Goal: Transaction & Acquisition: Purchase product/service

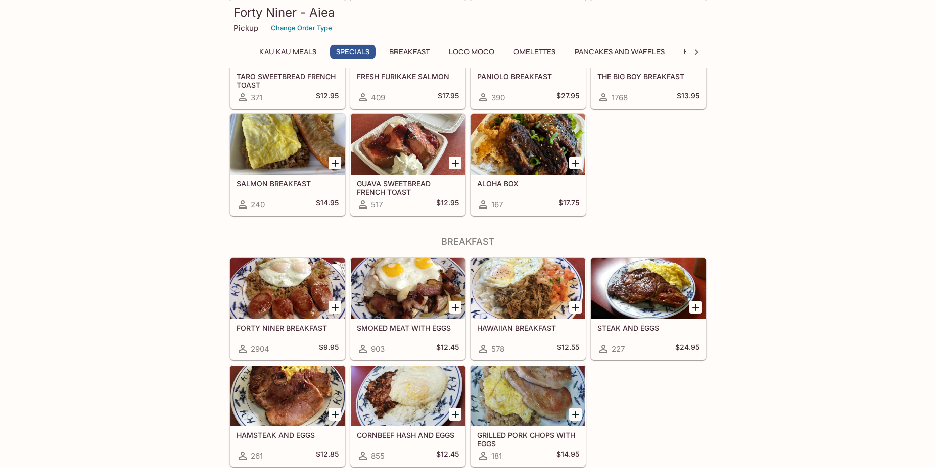
scroll to position [361, 0]
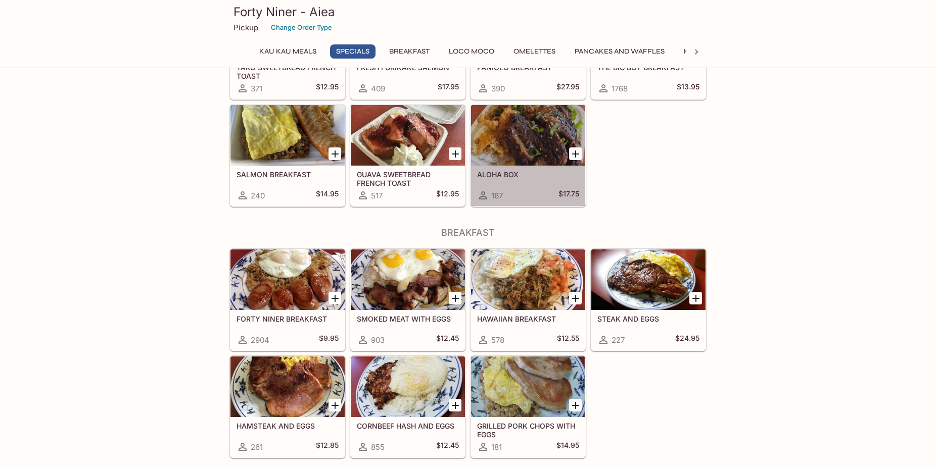
click at [508, 145] on div at bounding box center [528, 135] width 114 height 61
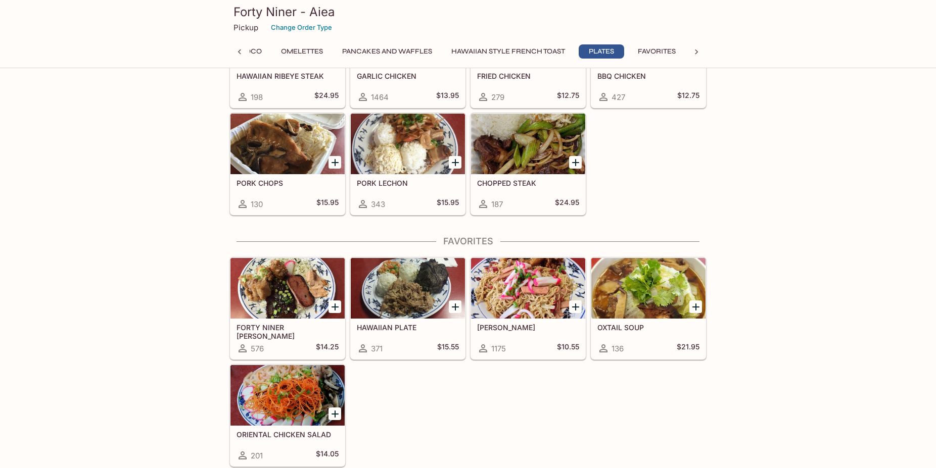
click at [530, 312] on div at bounding box center [528, 288] width 114 height 61
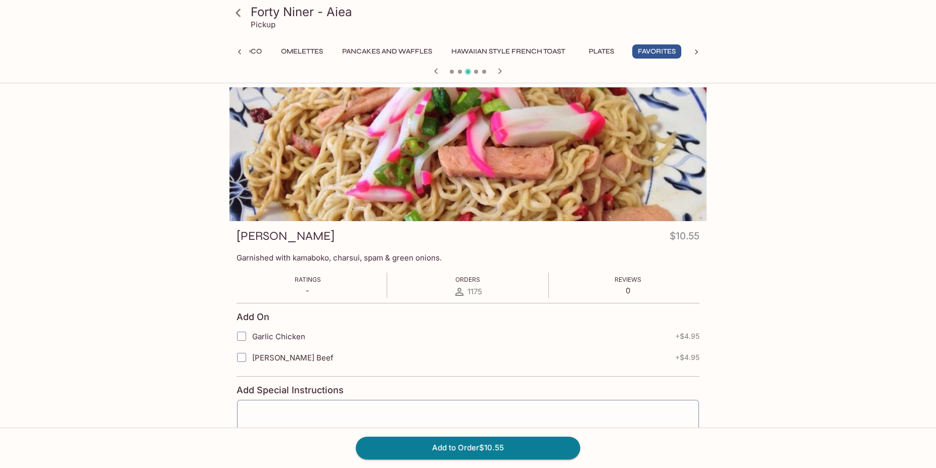
click at [242, 17] on icon at bounding box center [238, 13] width 18 height 18
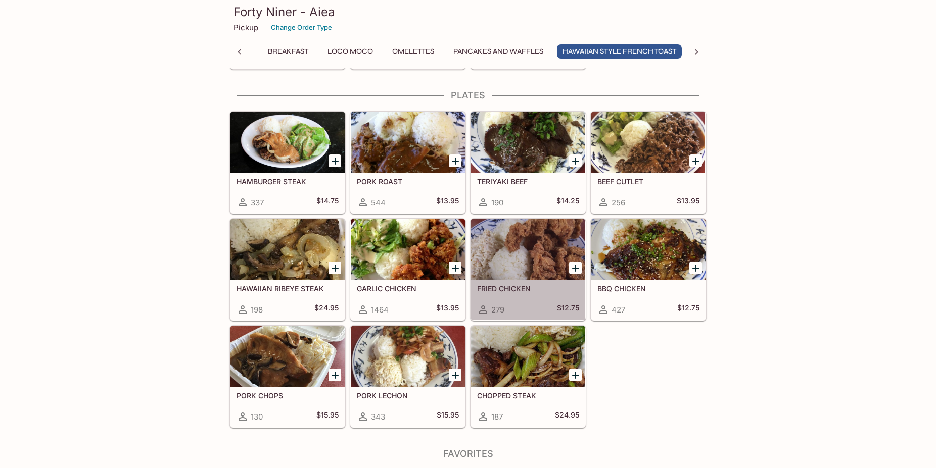
click at [511, 290] on h5 "FRIED CHICKEN" at bounding box center [528, 288] width 102 height 9
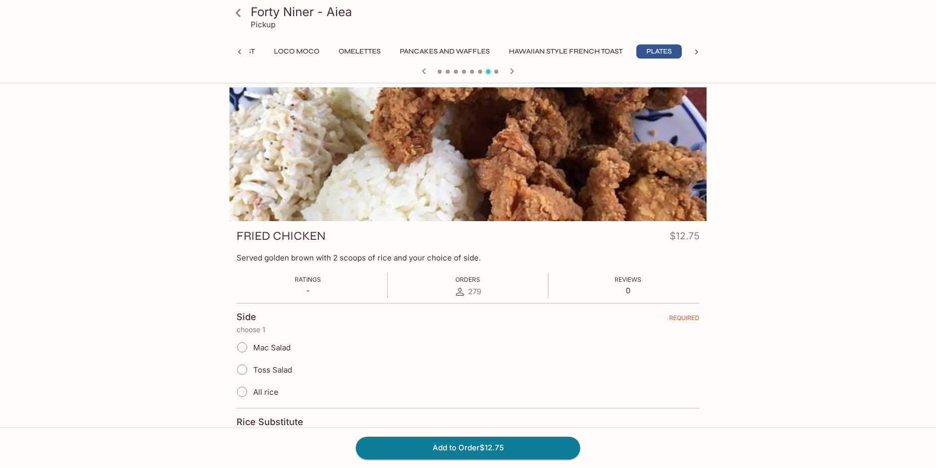
click at [242, 53] on icon at bounding box center [239, 52] width 10 height 10
click at [245, 15] on icon at bounding box center [238, 13] width 18 height 18
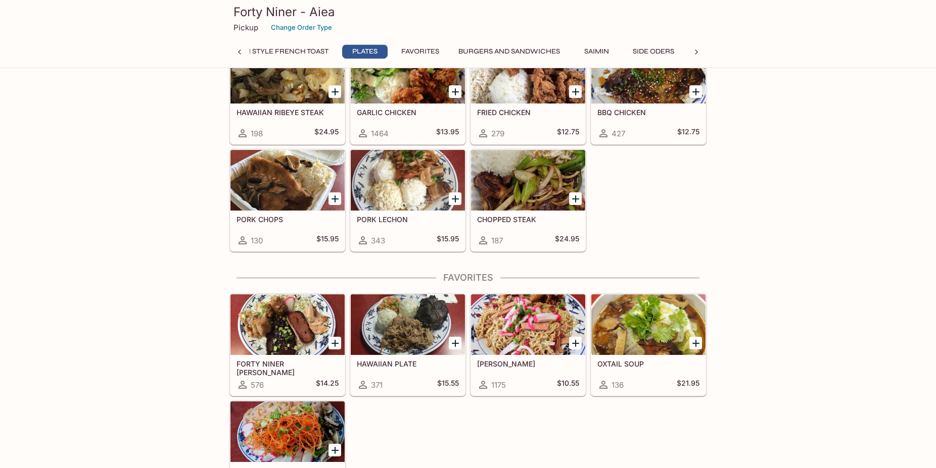
scroll to position [1793, 0]
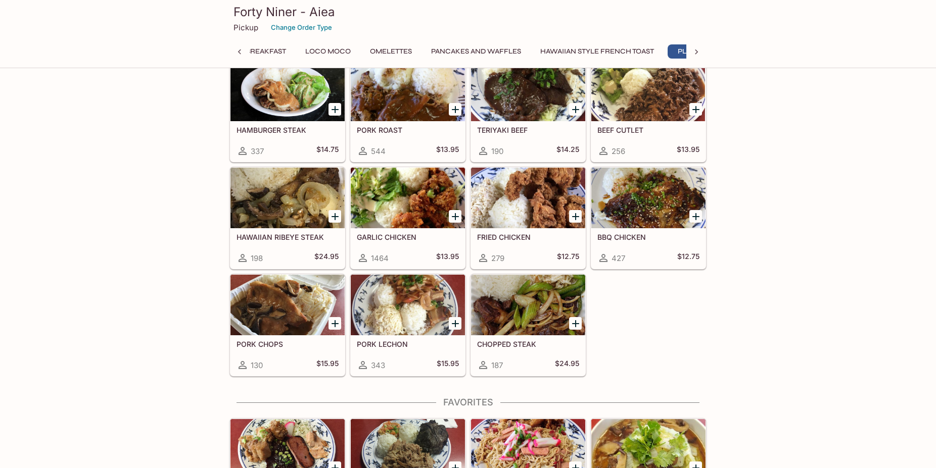
scroll to position [0, 175]
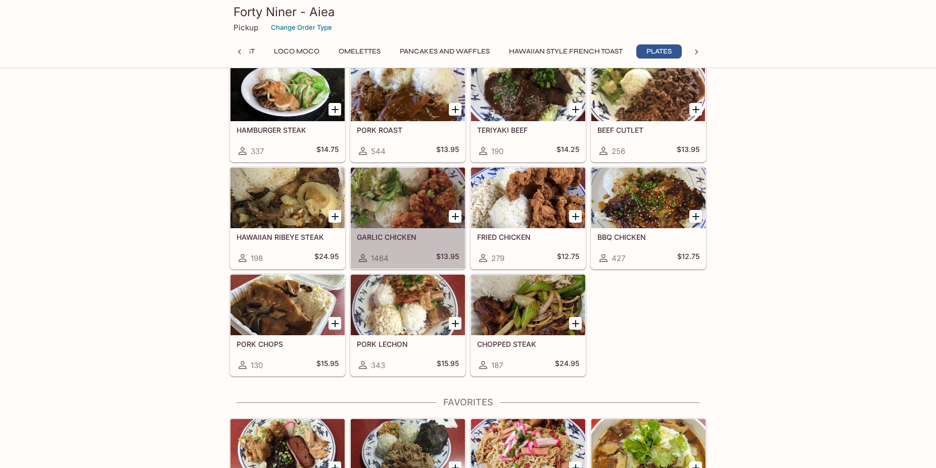
click at [365, 214] on div at bounding box center [408, 198] width 114 height 61
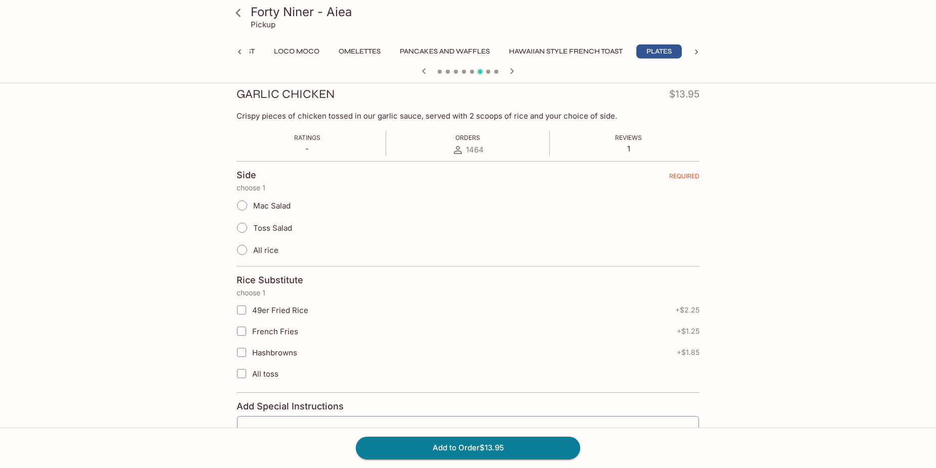
scroll to position [155, 0]
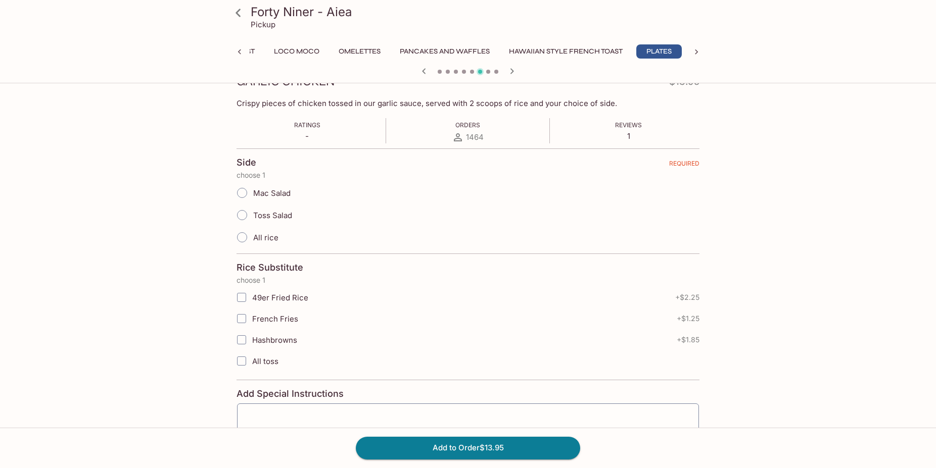
click at [285, 198] on span "Mac Salad" at bounding box center [271, 193] width 37 height 10
click at [253, 198] on input "Mac Salad" at bounding box center [241, 192] width 21 height 21
radio input "true"
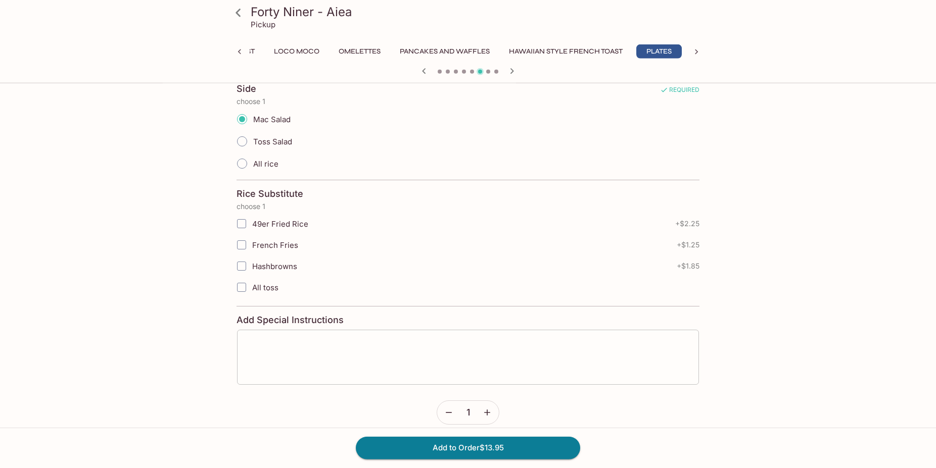
scroll to position [258, 0]
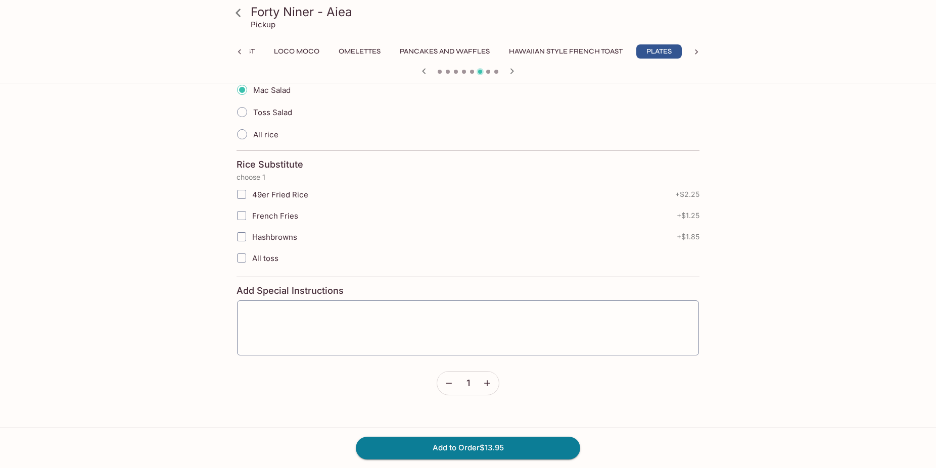
click at [266, 259] on span "All toss" at bounding box center [265, 259] width 26 height 10
click at [252, 259] on input "All toss" at bounding box center [241, 258] width 20 height 20
checkbox input "true"
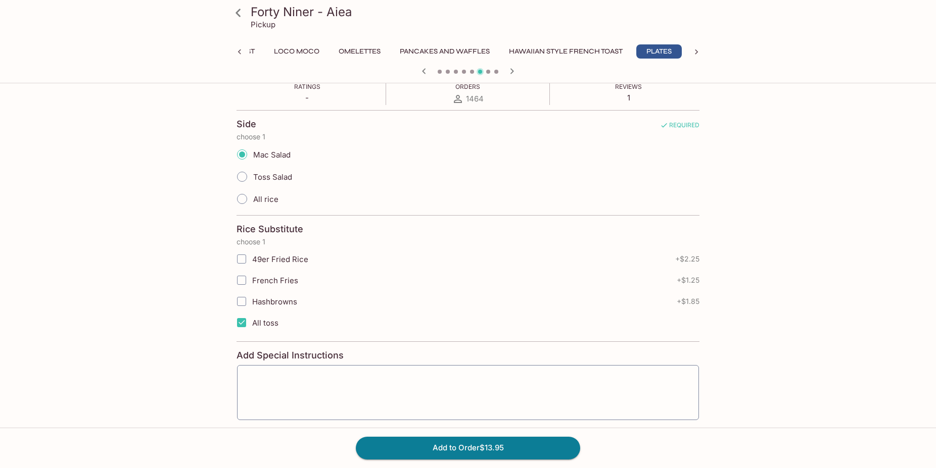
scroll to position [0, 0]
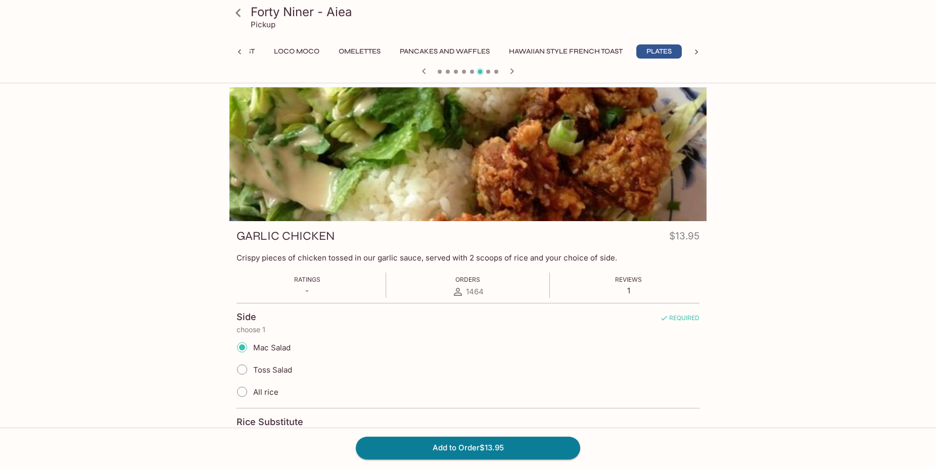
click at [162, 91] on div "Forty Niner - Aiea Pickup Kau Kau Meals Specials Breakfast Loco Moco Omelettes …" at bounding box center [467, 477] width 647 height 780
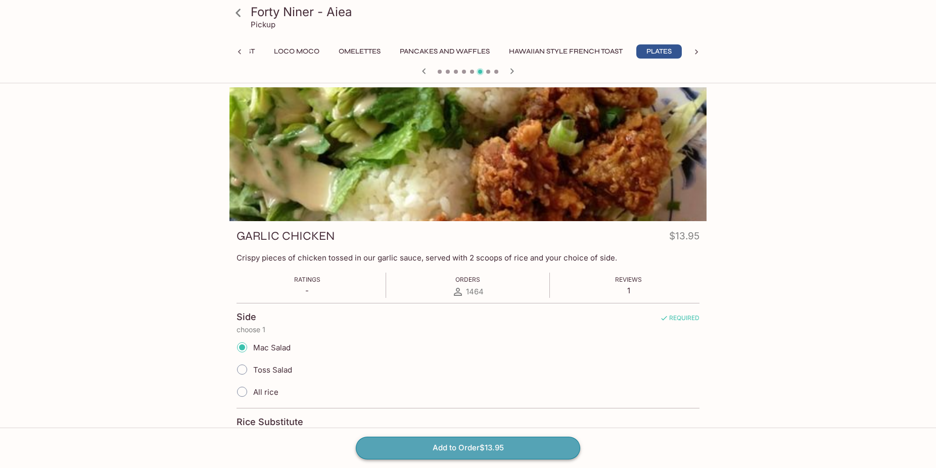
drag, startPoint x: 487, startPoint y: 451, endPoint x: 484, endPoint y: 409, distance: 42.0
click at [486, 451] on button "Add to Order $13.95" at bounding box center [468, 448] width 224 height 22
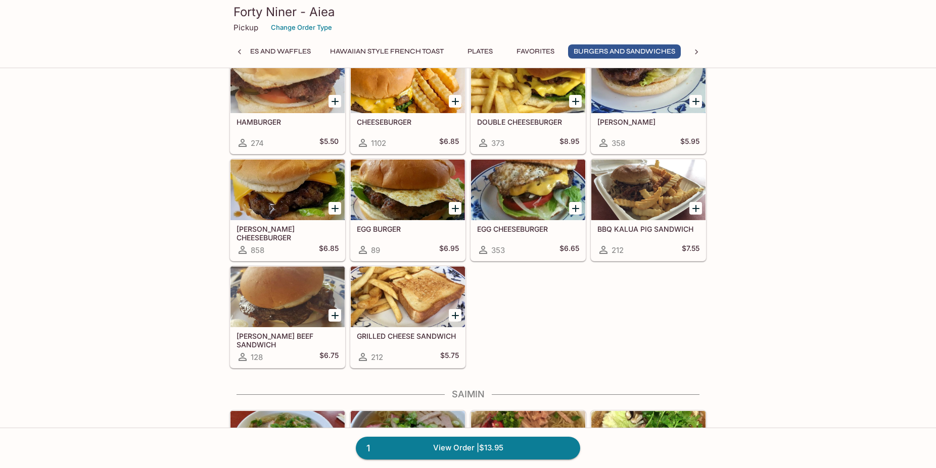
click at [415, 208] on div at bounding box center [408, 190] width 114 height 61
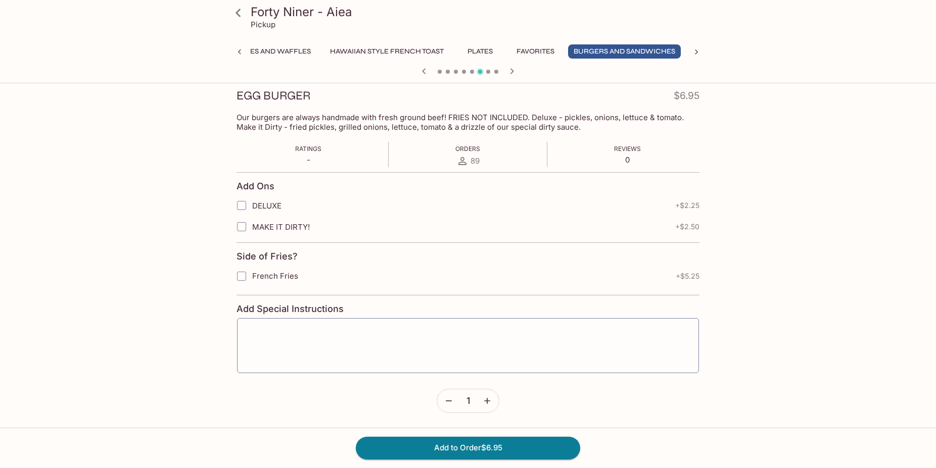
click at [414, 209] on label "DELUXE" at bounding box center [404, 205] width 347 height 21
click at [252, 209] on input "DELUXE" at bounding box center [241, 206] width 20 height 20
click at [286, 203] on label "DELUXE" at bounding box center [404, 205] width 347 height 21
click at [252, 203] on input "DELUXE" at bounding box center [241, 206] width 20 height 20
checkbox input "false"
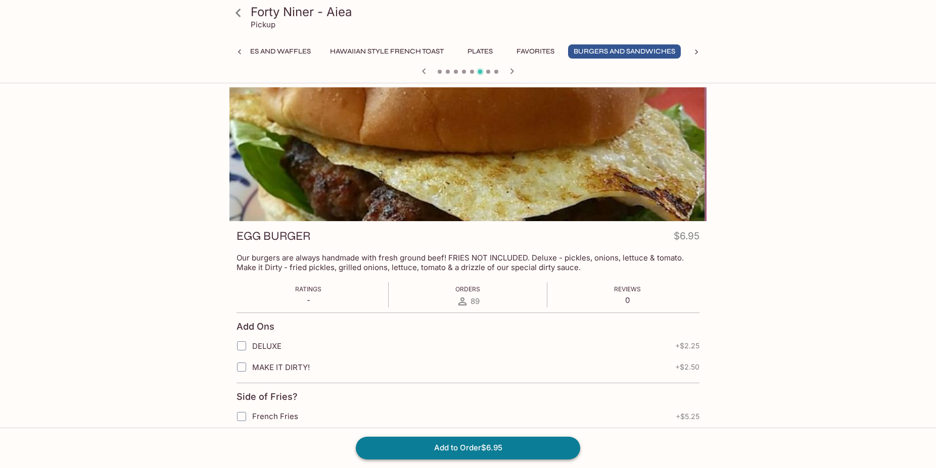
click at [442, 447] on button "Add to Order $6.95" at bounding box center [468, 448] width 224 height 22
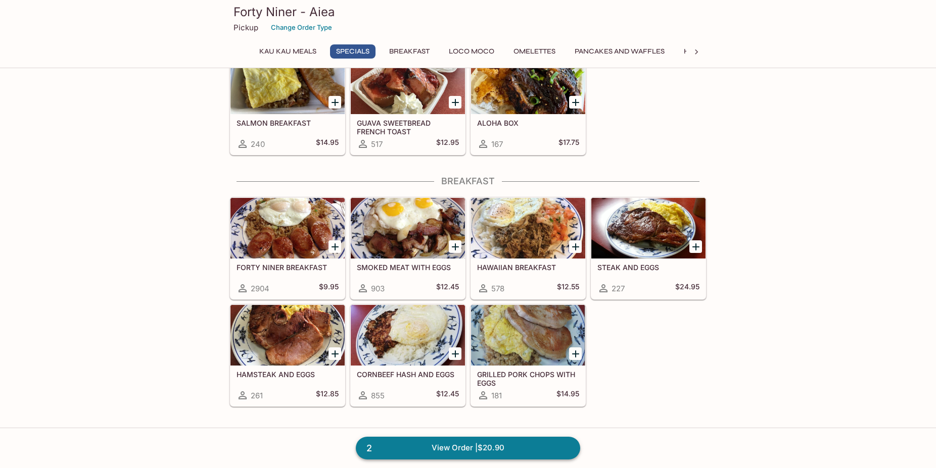
drag, startPoint x: 512, startPoint y: 448, endPoint x: 519, endPoint y: 449, distance: 7.6
click at [512, 448] on link "2 View Order | $20.90" at bounding box center [468, 448] width 224 height 22
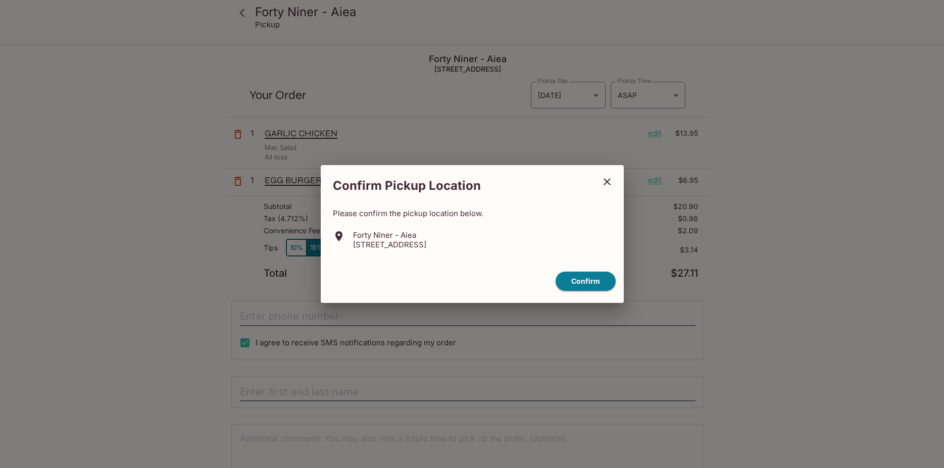
click at [603, 182] on icon "close" at bounding box center [607, 182] width 12 height 12
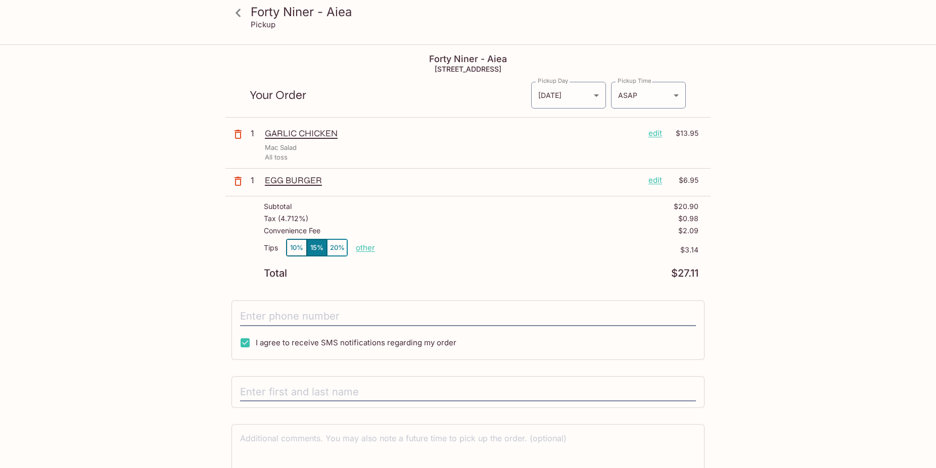
click at [807, 257] on div "Forty Niner - Aiea Pickup Forty Niner - Aiea 98-110 Honomanu St Aiea, HI 96701 …" at bounding box center [468, 279] width 936 height 468
click at [293, 247] on button "10%" at bounding box center [296, 247] width 20 height 17
click at [361, 249] on p "other" at bounding box center [365, 248] width 19 height 10
click at [304, 269] on div "Total $26.06" at bounding box center [481, 274] width 435 height 10
click at [752, 240] on div "Forty Niner - Aiea Pickup Forty Niner - Aiea 98-110 Honomanu St Aiea, HI 96701 …" at bounding box center [467, 281] width 647 height 473
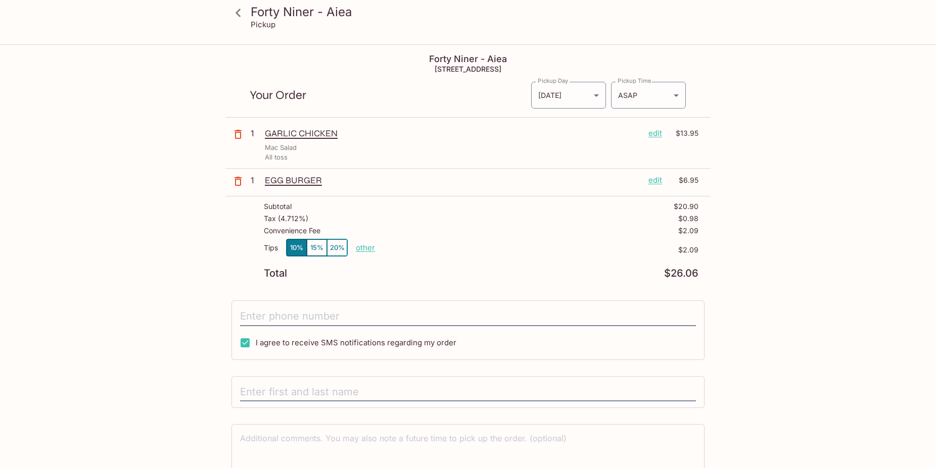
click at [362, 249] on p "other" at bounding box center [365, 248] width 19 height 10
click at [439, 246] on input "2.09" at bounding box center [424, 248] width 32 height 11
drag, startPoint x: 439, startPoint y: 247, endPoint x: 411, endPoint y: 250, distance: 28.5
click at [410, 250] on input "2.09" at bounding box center [424, 248] width 32 height 11
type input "0.00"
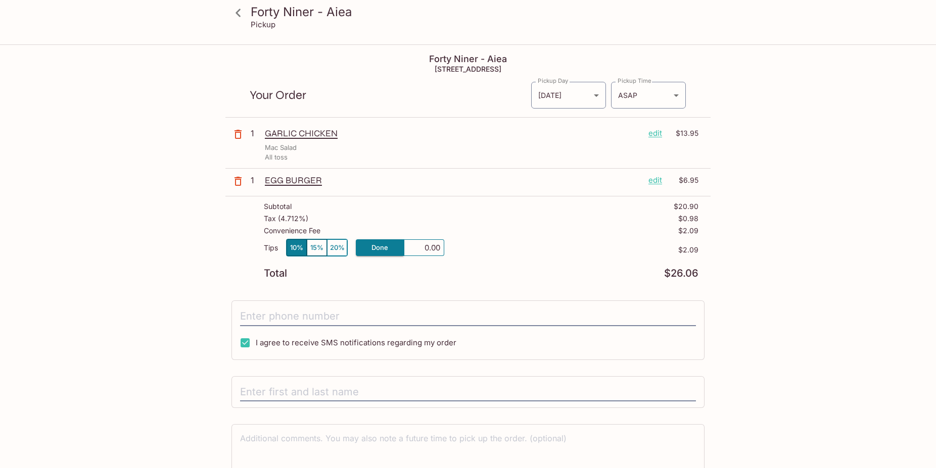
click at [392, 283] on div "Subtotal $20.90 Tax ( 4.712% ) $0.98 Convenience Fee $2.09 Tips 10% 15% 20% Don…" at bounding box center [467, 241] width 485 height 88
click at [778, 267] on div "Forty Niner - Aiea Pickup Forty Niner - Aiea 98-110 Honomanu St Aiea, HI 96701 …" at bounding box center [467, 281] width 647 height 473
